Goal: Transaction & Acquisition: Book appointment/travel/reservation

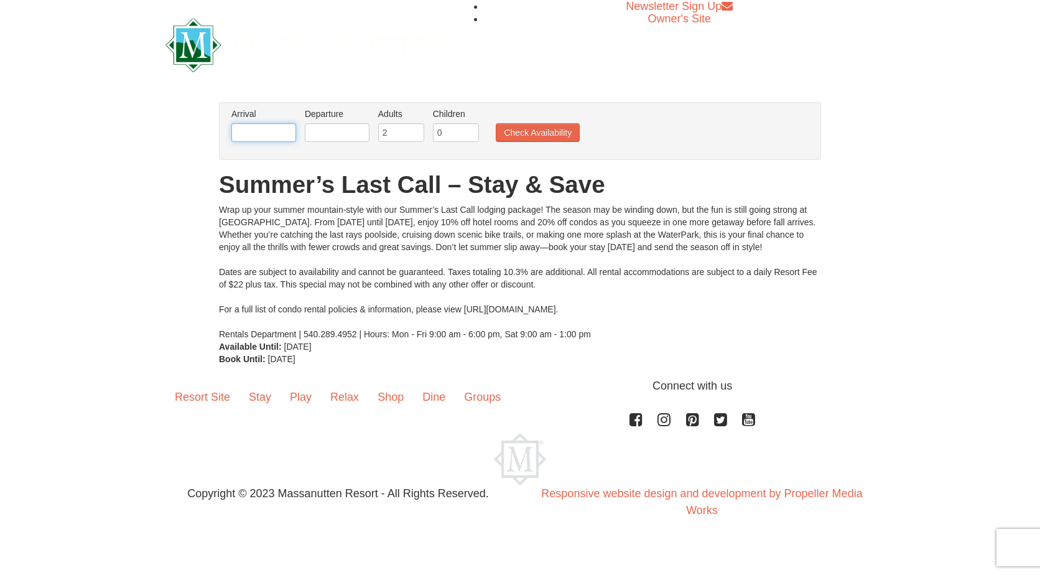
click at [265, 129] on input "text" at bounding box center [263, 132] width 65 height 19
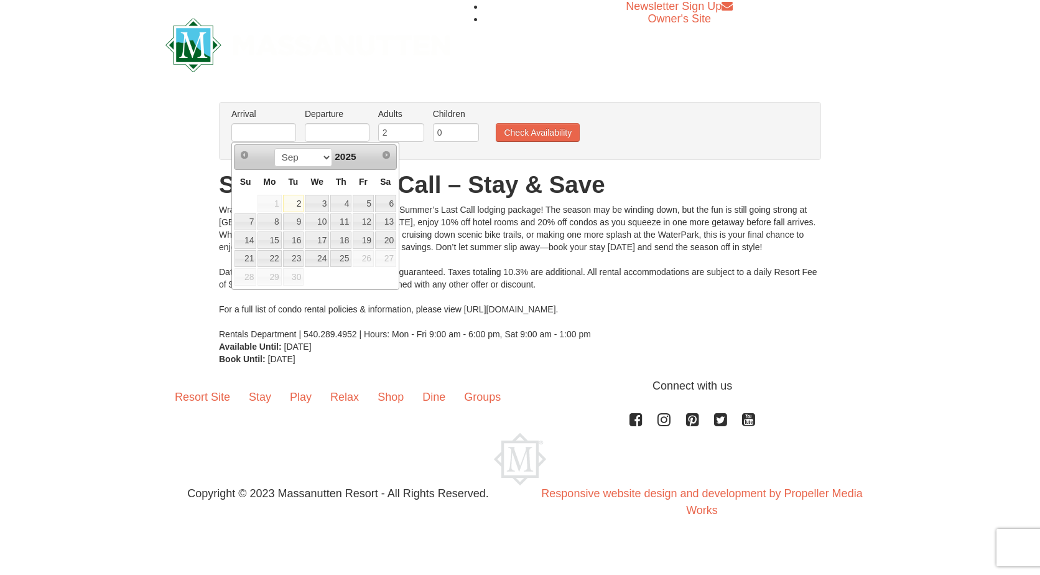
click at [292, 204] on link "2" at bounding box center [293, 203] width 21 height 17
type input "[DATE]"
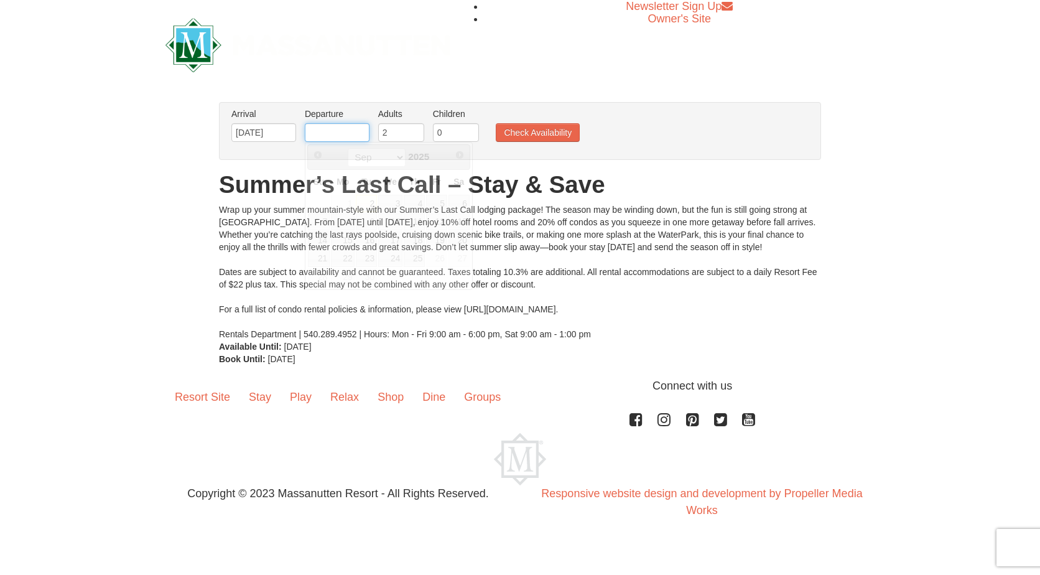
click at [345, 129] on input "text" at bounding box center [337, 132] width 65 height 19
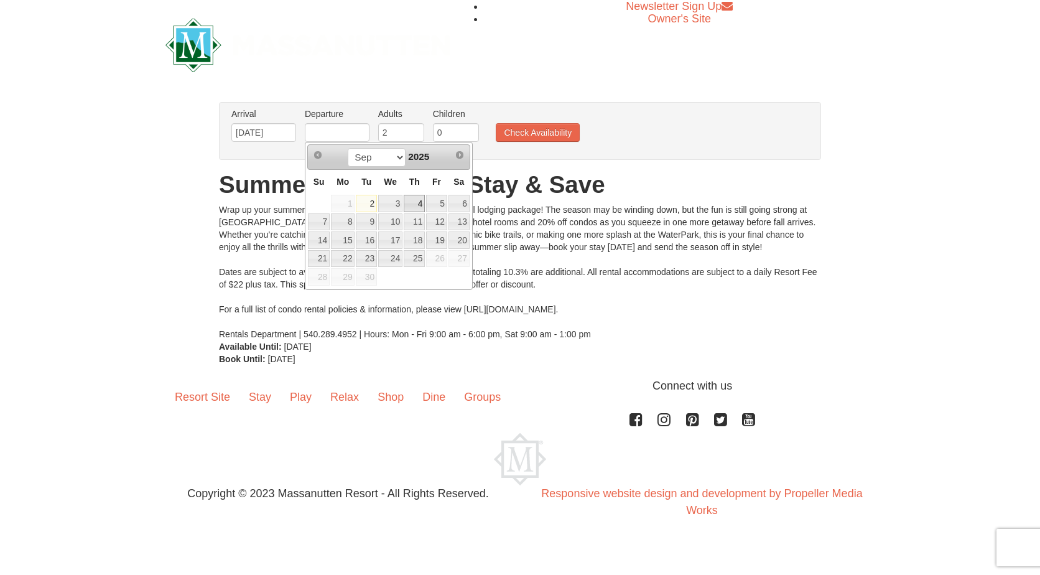
click at [416, 206] on link "4" at bounding box center [414, 203] width 21 height 17
type input "[DATE]"
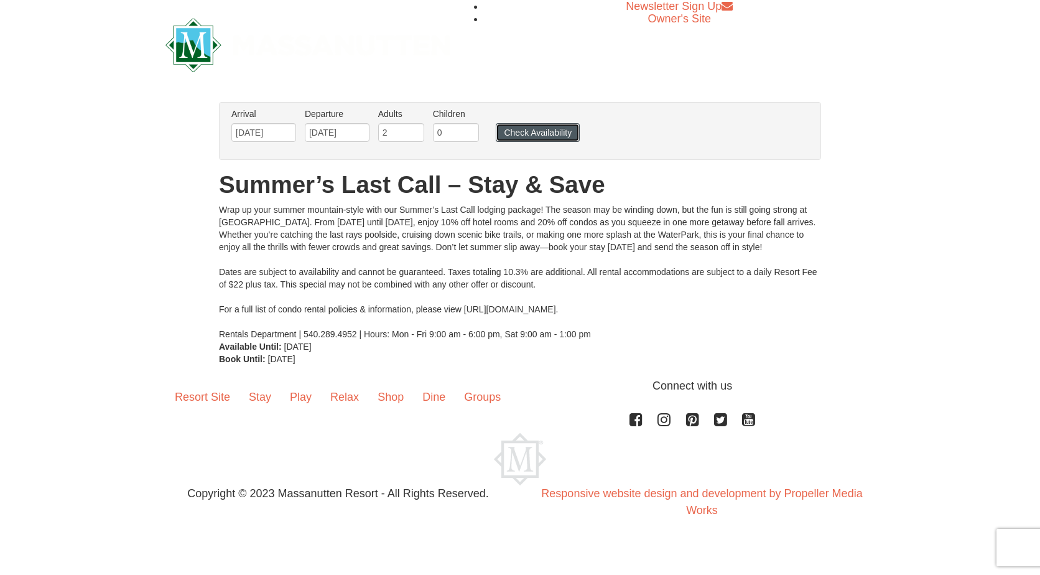
click at [526, 139] on button "Check Availability" at bounding box center [538, 132] width 84 height 19
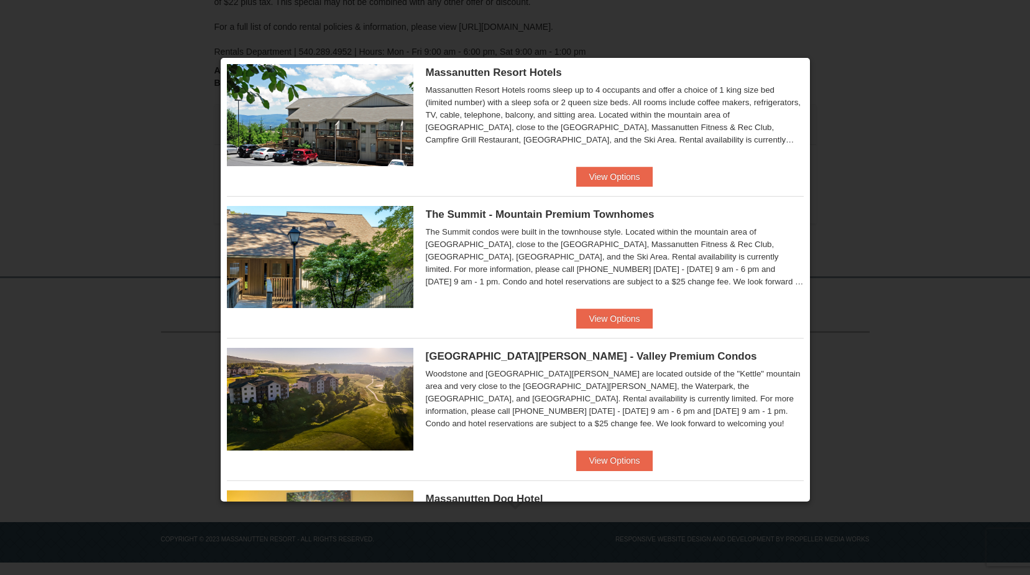
scroll to position [497, 0]
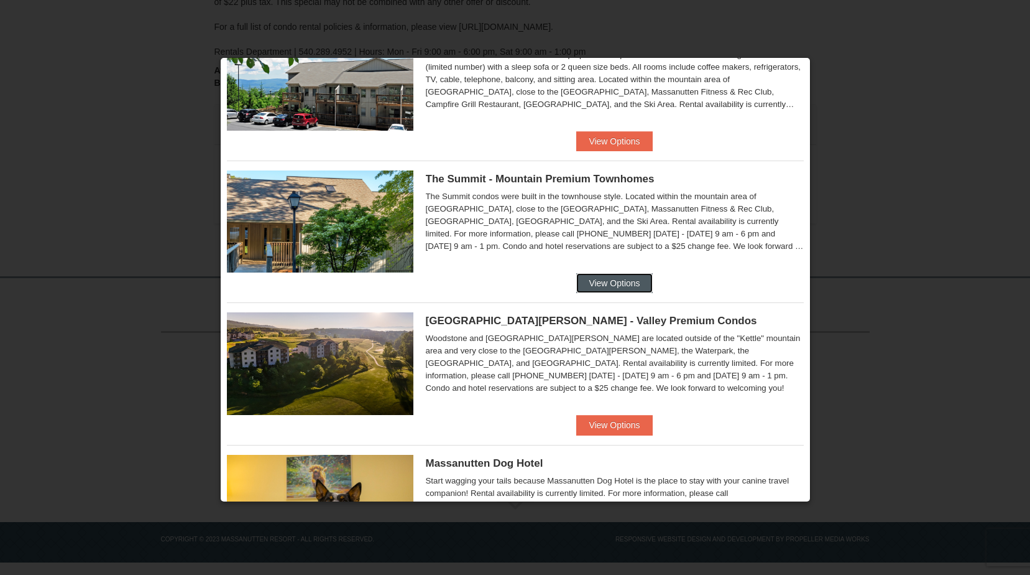
click at [601, 292] on button "View Options" at bounding box center [614, 283] width 76 height 20
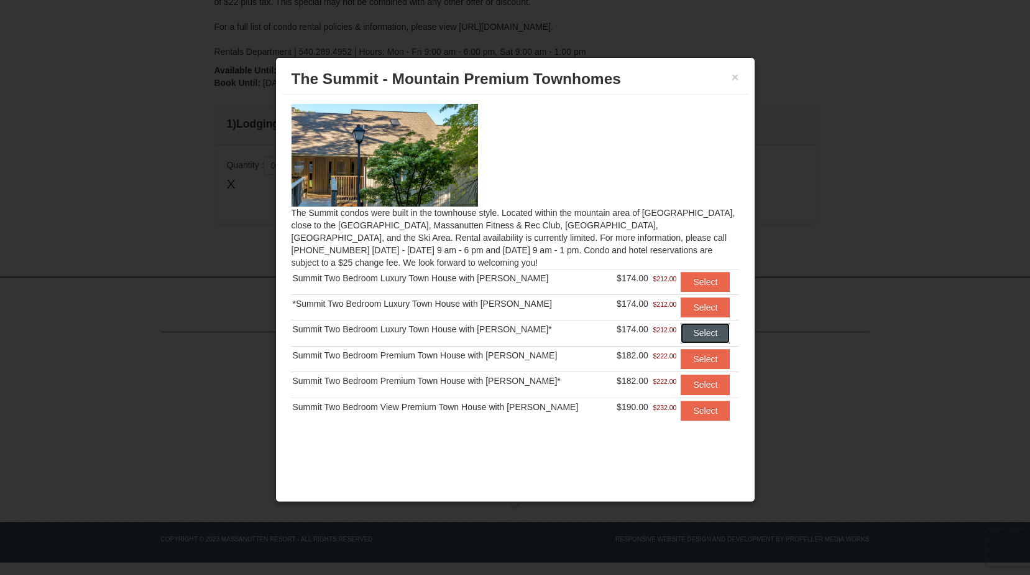
click at [692, 331] on button "Select" at bounding box center [705, 333] width 49 height 20
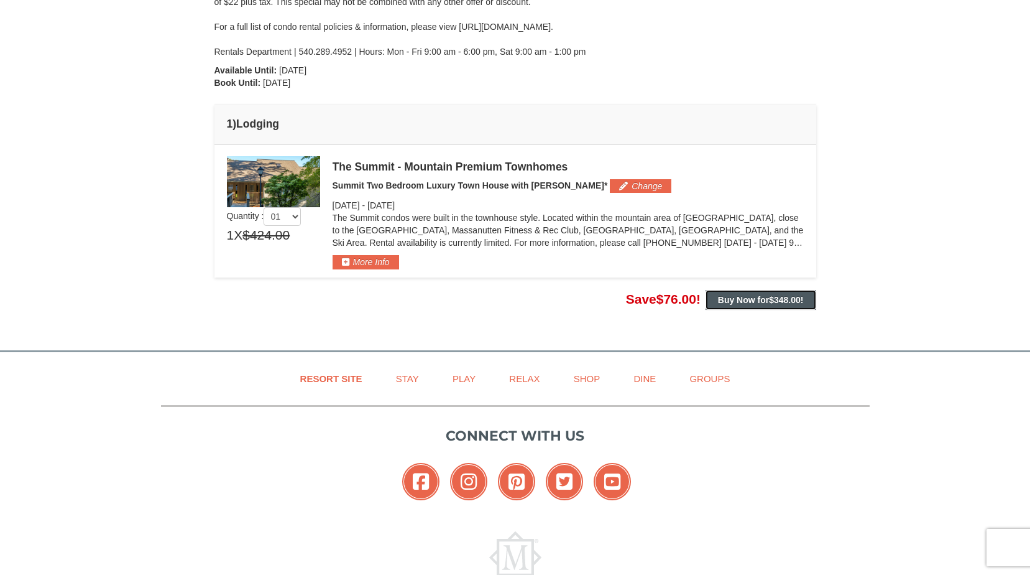
click at [760, 300] on strong "Buy Now for $348.00 !" at bounding box center [761, 300] width 86 height 10
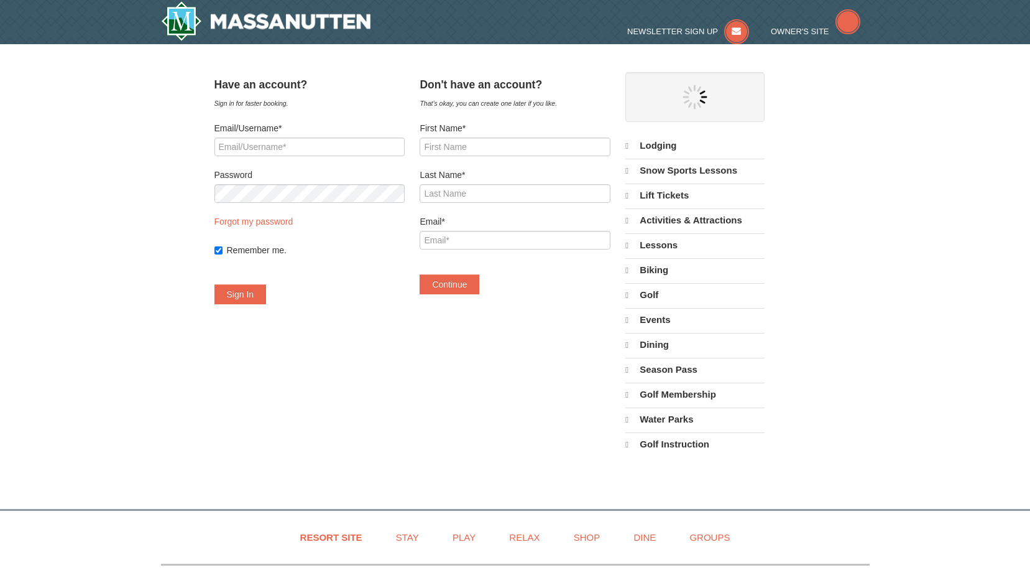
select select "9"
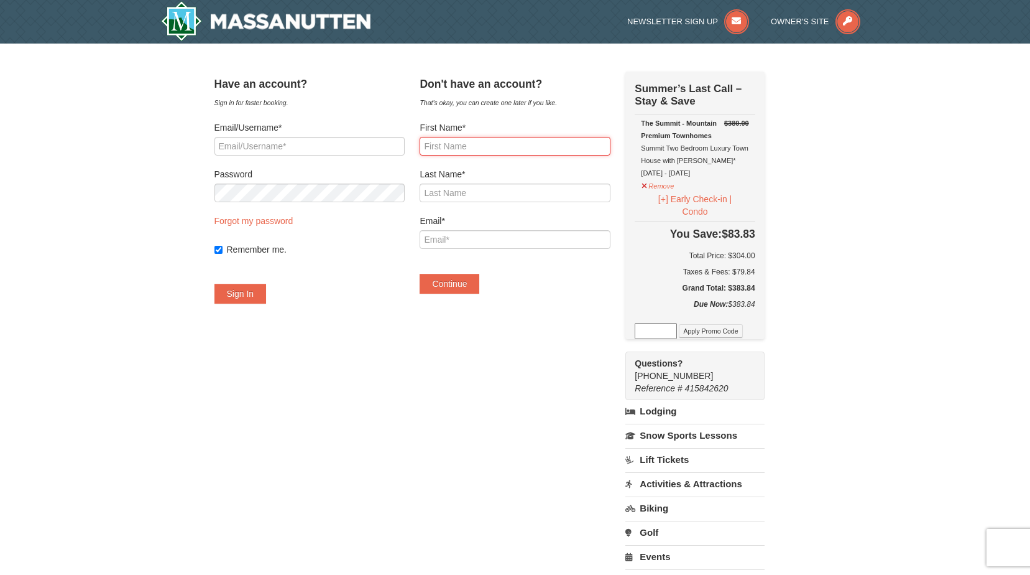
click at [496, 145] on input "First Name*" at bounding box center [515, 146] width 190 height 19
type input "Randa"
type input "Medani"
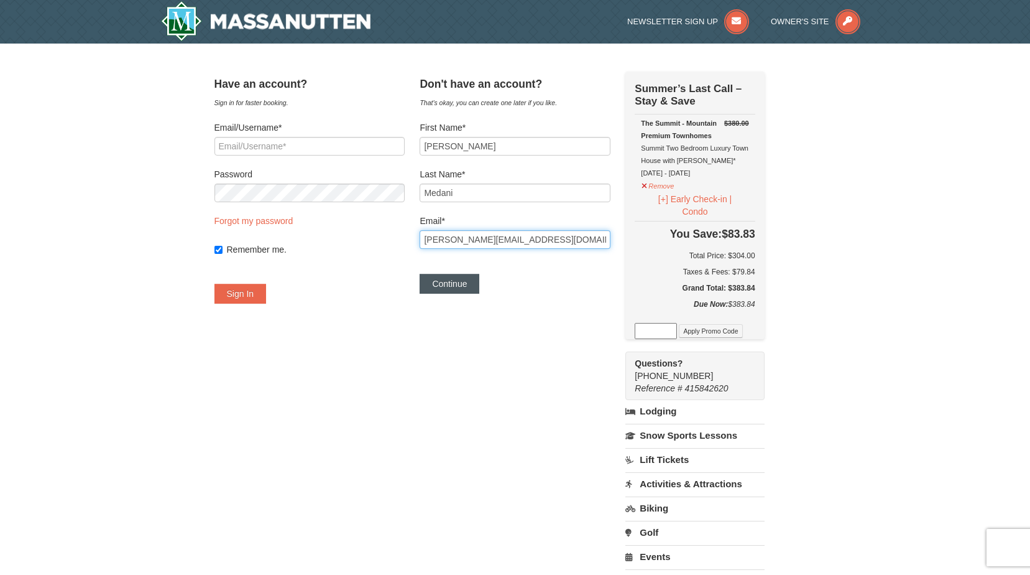
type input "randa.medani01@gmail.com"
click at [474, 283] on button "Continue" at bounding box center [450, 284] width 60 height 20
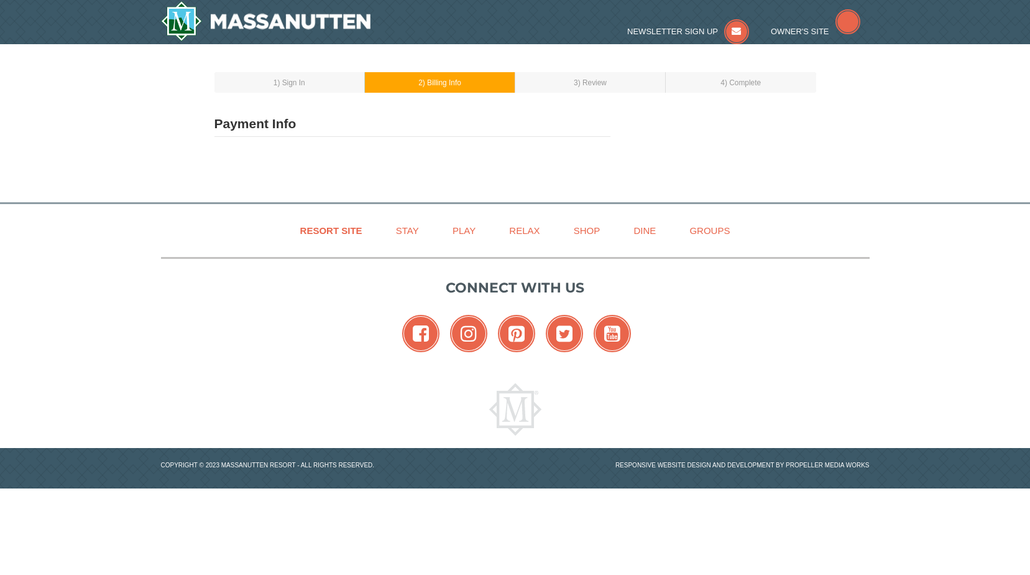
type input "Randa Medani"
type input "randa.medani01@gmail.com"
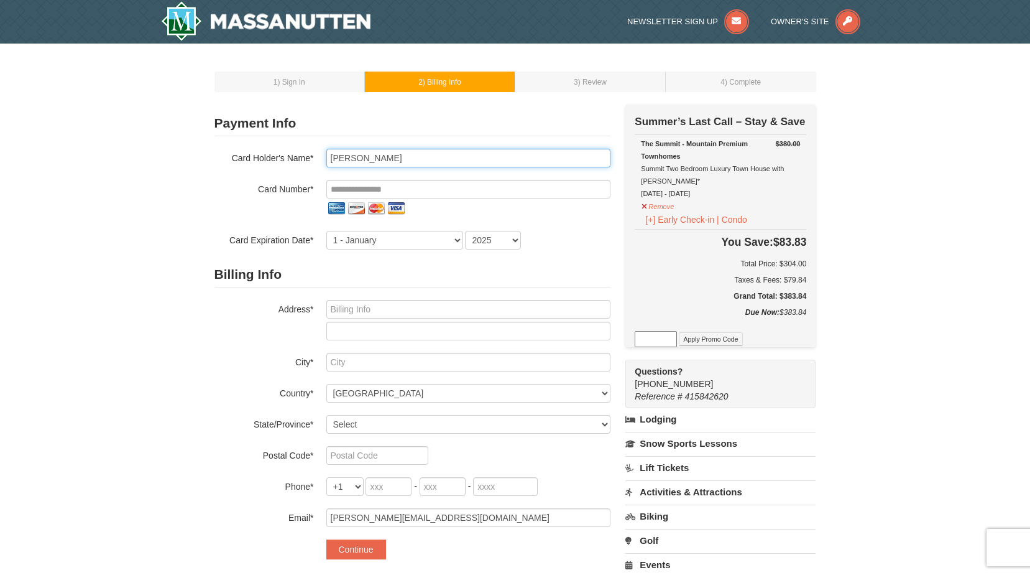
click at [453, 160] on input "Randa Medani" at bounding box center [468, 158] width 284 height 19
type input "R"
type input "john Cassetta"
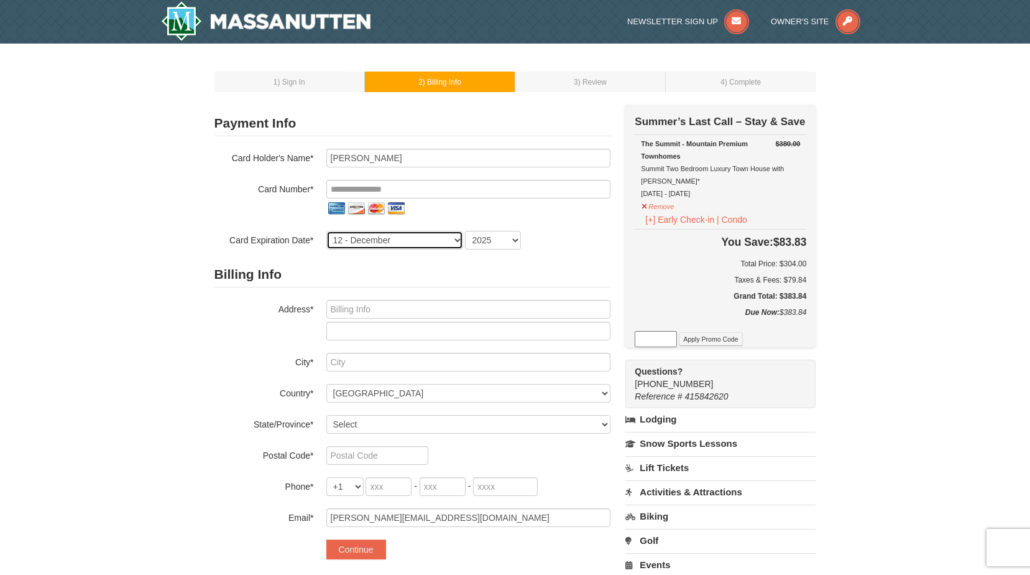
click at [453, 236] on select "1 - January 2 - February 3 - March 4 - April 5 - May 6 - June 7 - July 8 - Augu…" at bounding box center [394, 240] width 137 height 19
select select "10"
click at [326, 231] on select "1 - January 2 - February 3 - March 4 - April 5 - May 6 - June 7 - July 8 - Augu…" at bounding box center [394, 240] width 137 height 19
click at [515, 233] on select "2025 2026 2027 2028 2029 2030 2031 2032 2033 2034" at bounding box center [493, 240] width 56 height 19
select select "2027"
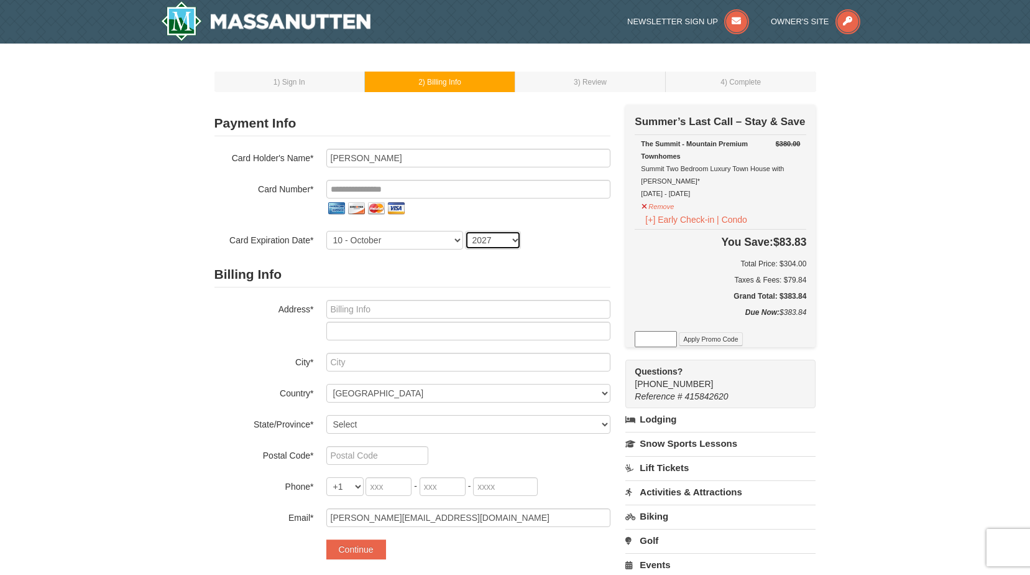
click at [465, 231] on select "2025 2026 2027 2028 2029 2030 2031 2032 2033 2034" at bounding box center [493, 240] width 56 height 19
click at [389, 303] on input "text" at bounding box center [468, 309] width 284 height 19
type input "3707 E.Benedict Rd"
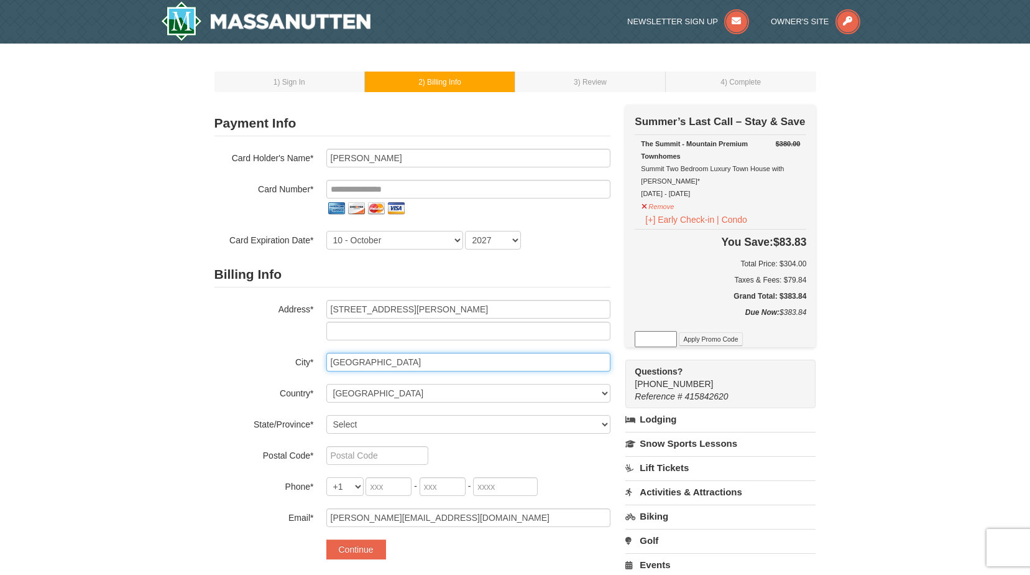
type input "Fredericksburg"
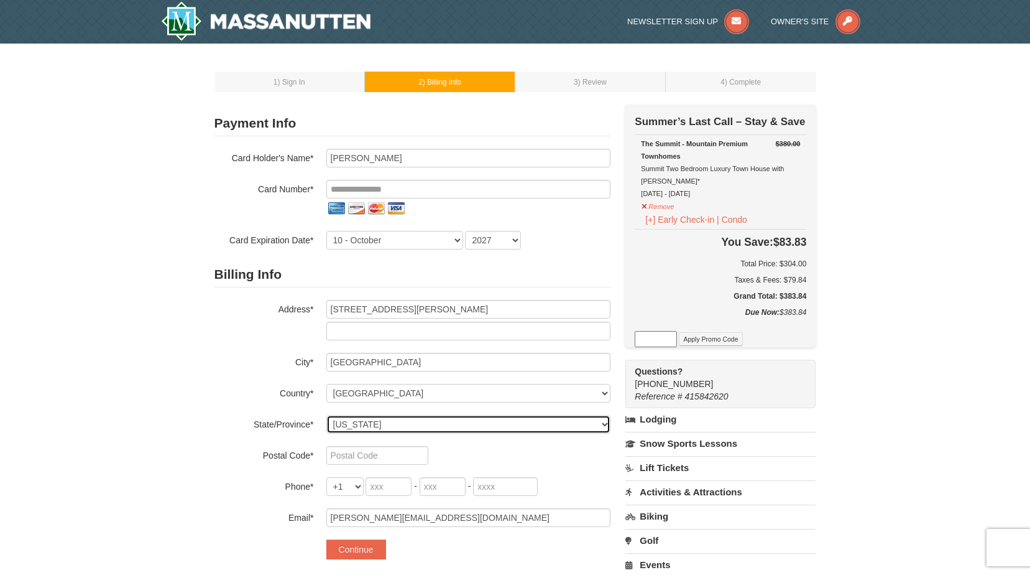
click at [606, 420] on select "Select Alabama Alaska American Samoa Arizona Arkansas California Colorado Conne…" at bounding box center [468, 424] width 284 height 19
select select "VA"
click at [326, 415] on select "Select Alabama Alaska American Samoa Arizona Arkansas California Colorado Conne…" at bounding box center [468, 424] width 284 height 19
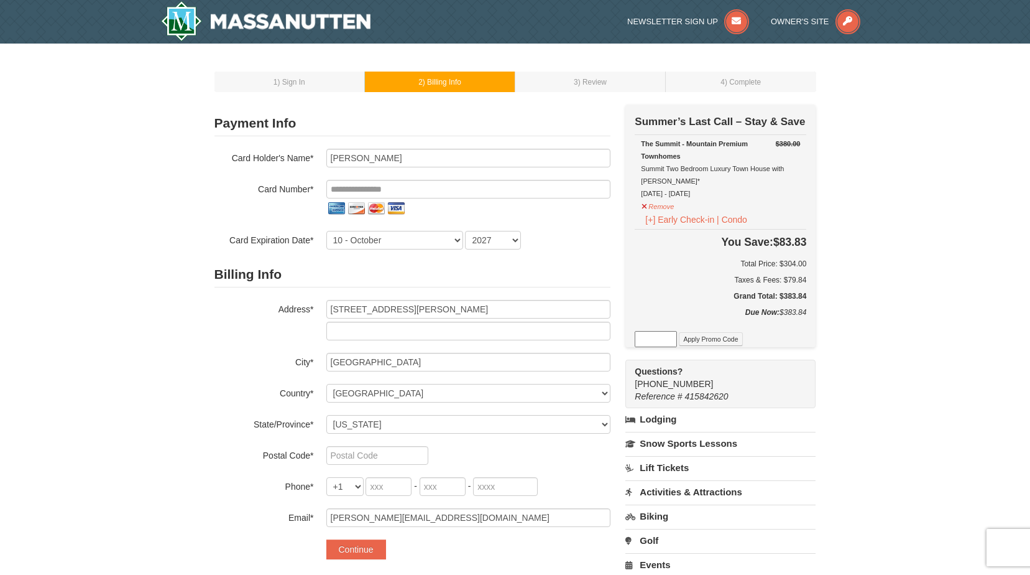
click at [389, 441] on div "Billing Info Address* 3707 E.Benedict Rd City* Fredericksburg Country* ----- Se…" at bounding box center [413, 394] width 396 height 265
click at [378, 456] on input "text" at bounding box center [377, 455] width 102 height 19
type input "22408"
click at [389, 481] on input "tel" at bounding box center [389, 486] width 46 height 19
type input "540"
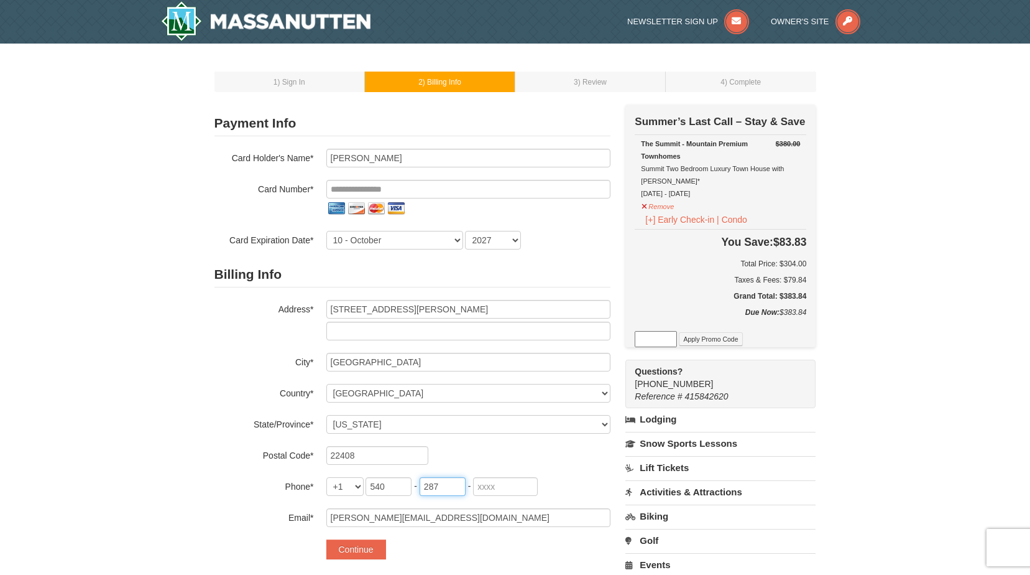
type input "287"
type input "1713"
type input "johncassetta22@gmail.com"
click at [326, 539] on button "Continue" at bounding box center [356, 549] width 60 height 20
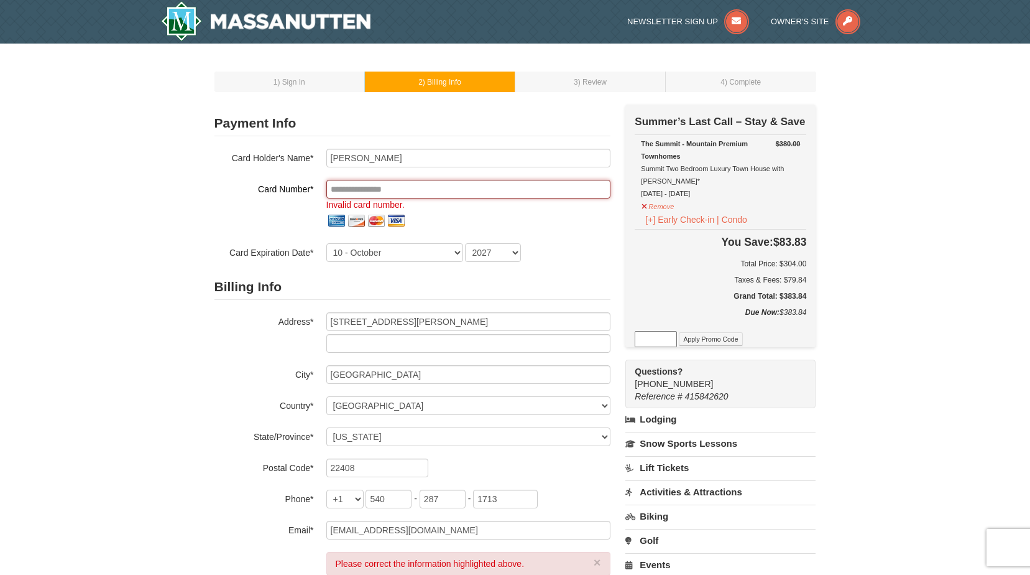
click at [437, 182] on input "tel" at bounding box center [468, 189] width 284 height 19
type input "**********"
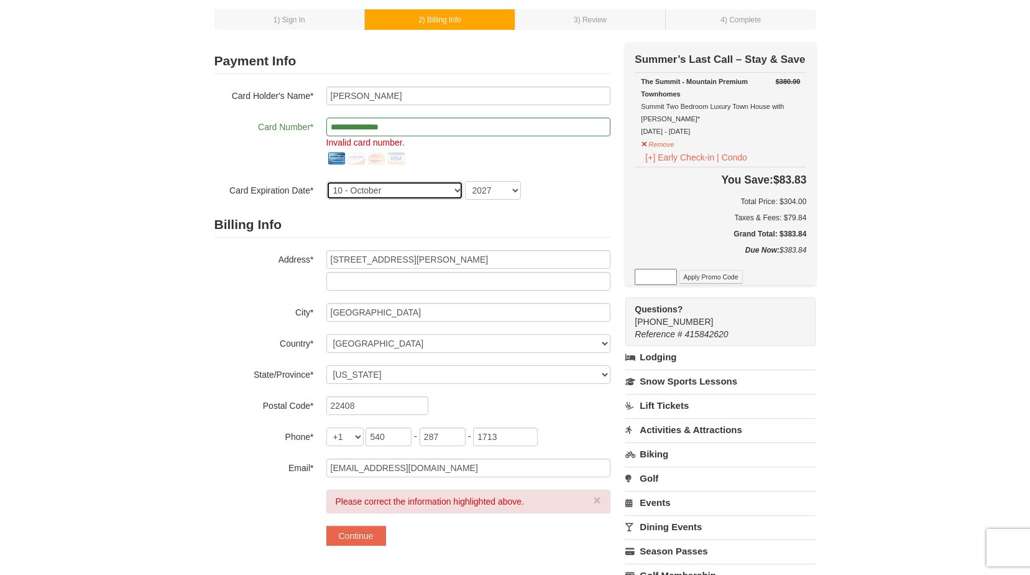
scroll to position [124, 0]
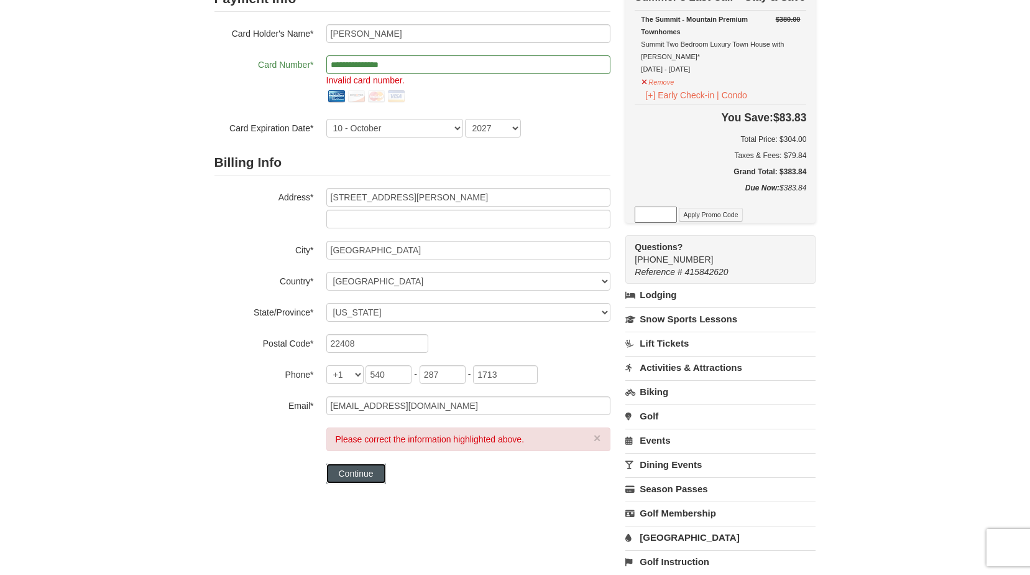
click at [382, 468] on button "Continue" at bounding box center [356, 473] width 60 height 20
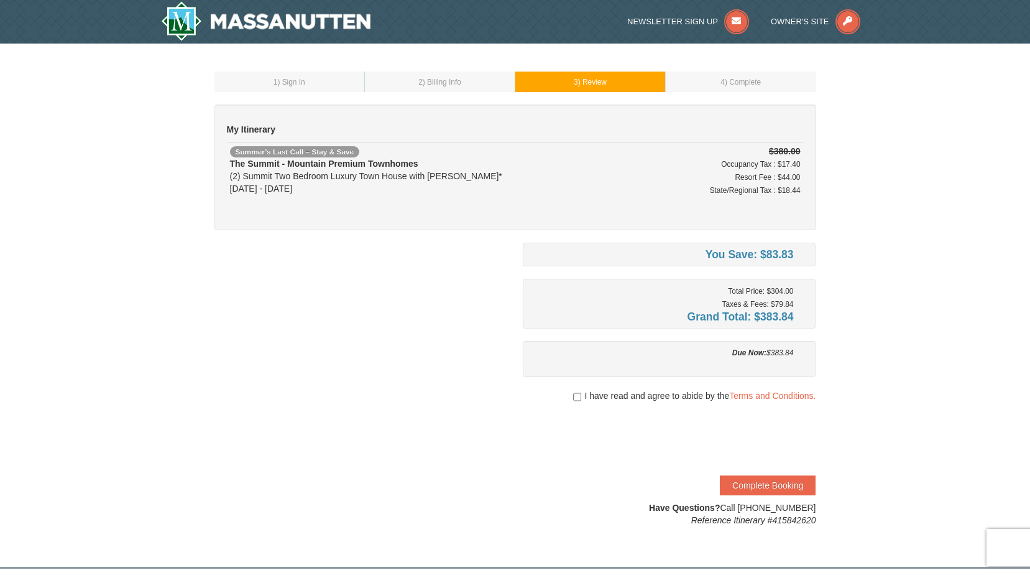
click at [580, 395] on div "I have read and agree to abide by the Terms and Conditions." at bounding box center [669, 395] width 293 height 12
click at [579, 397] on input "checkbox" at bounding box center [577, 397] width 8 height 10
checkbox input "true"
click at [782, 483] on button "Complete Booking" at bounding box center [768, 485] width 96 height 20
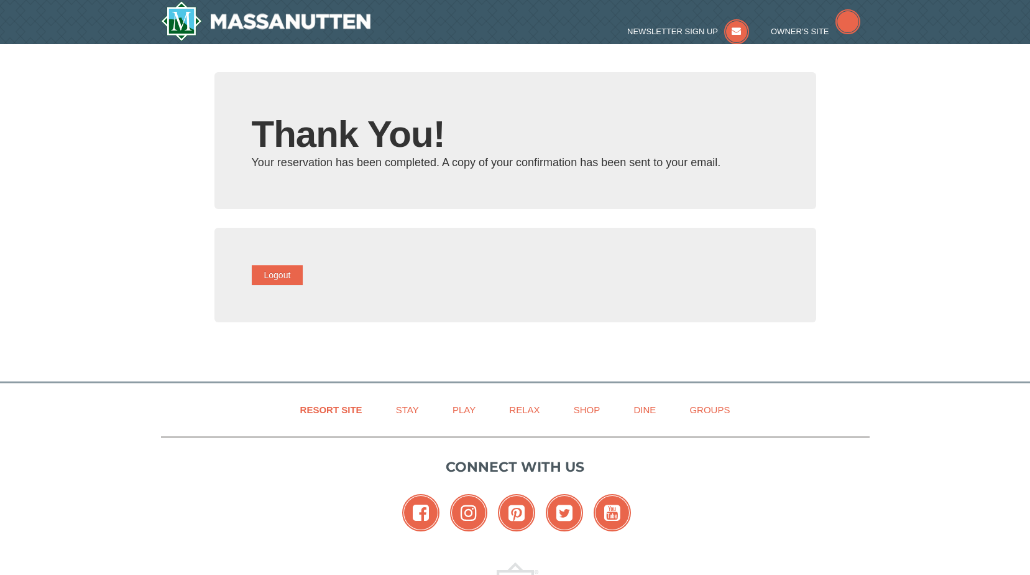
type input "[EMAIL_ADDRESS][DOMAIN_NAME]"
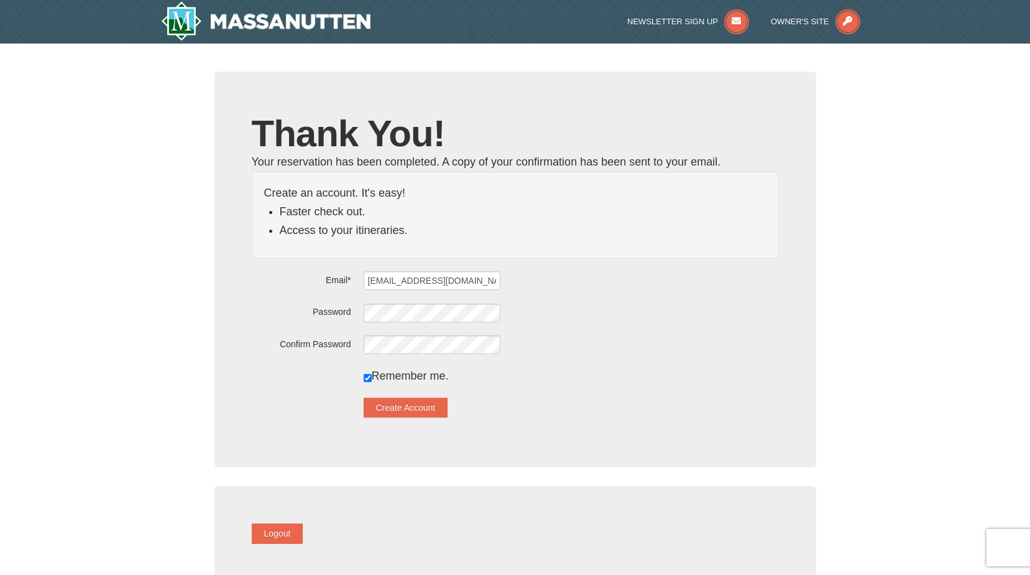
click at [185, 198] on div "× Thank You! Your reservation has been completed. A copy of your confirmation h…" at bounding box center [515, 336] width 1030 height 584
click at [290, 535] on button "Logout" at bounding box center [278, 533] width 52 height 20
